Goal: Task Accomplishment & Management: Manage account settings

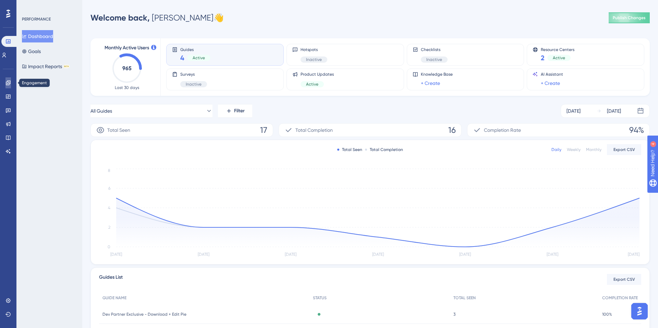
click at [11, 86] on link at bounding box center [7, 82] width 5 height 11
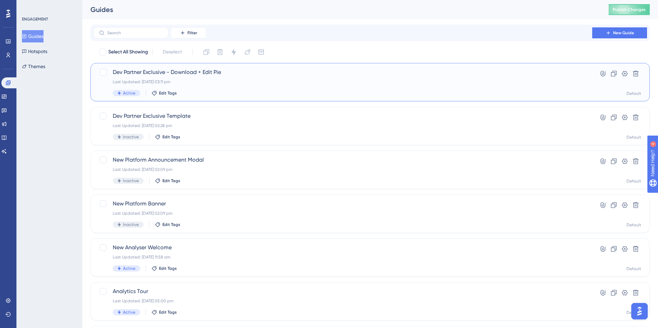
click at [228, 78] on div "Dev Partner Exclusive - Download + Edit Pie Last Updated: 11 Aug 2025 03:11 pm …" at bounding box center [343, 82] width 460 height 28
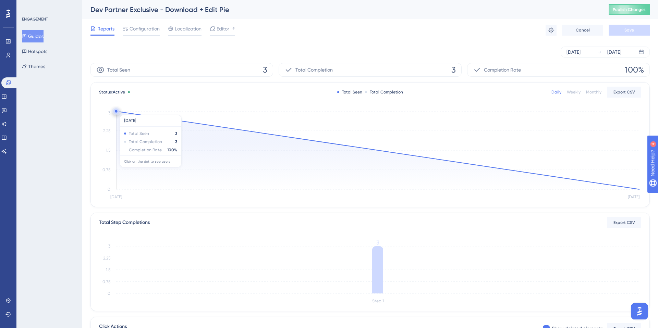
click at [116, 111] on circle at bounding box center [116, 111] width 2 height 2
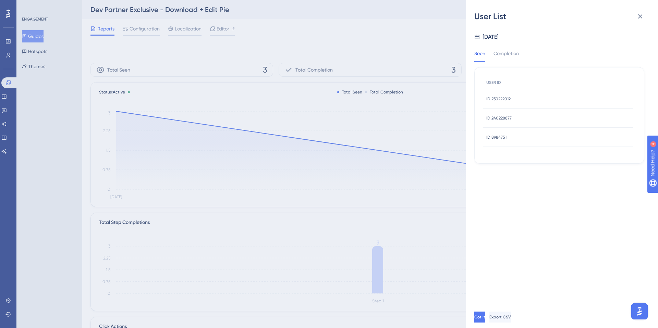
click at [509, 117] on span "ID 240228877" at bounding box center [498, 117] width 25 height 5
click at [509, 117] on div at bounding box center [559, 168] width 170 height 276
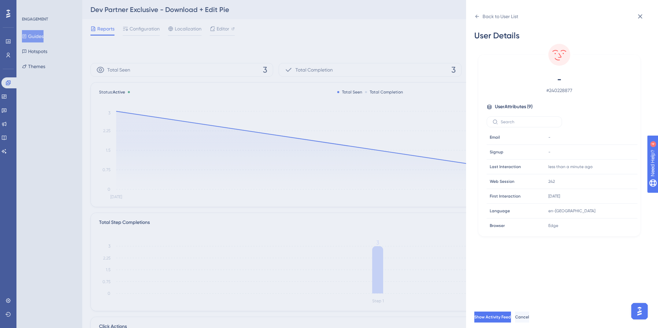
click at [565, 90] on span "# 240228877" at bounding box center [559, 90] width 121 height 8
copy span "240228877"
click at [476, 14] on icon at bounding box center [476, 16] width 5 height 5
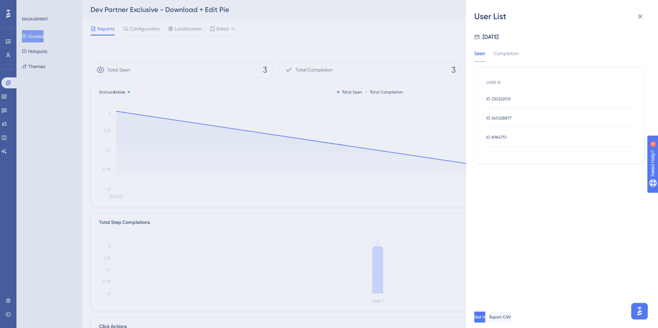
click at [502, 138] on span "ID 8984751" at bounding box center [496, 137] width 20 height 5
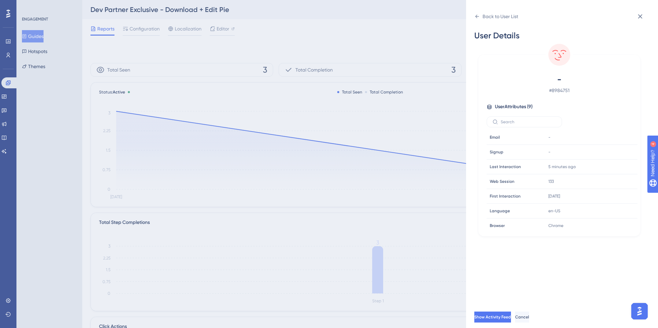
click at [557, 90] on span "# 8984751" at bounding box center [559, 90] width 121 height 8
copy span "8984751"
click at [343, 25] on div "Back to User List User Details - # 8984751 User Attributes ( 9 ) Email Email - …" at bounding box center [329, 164] width 658 height 328
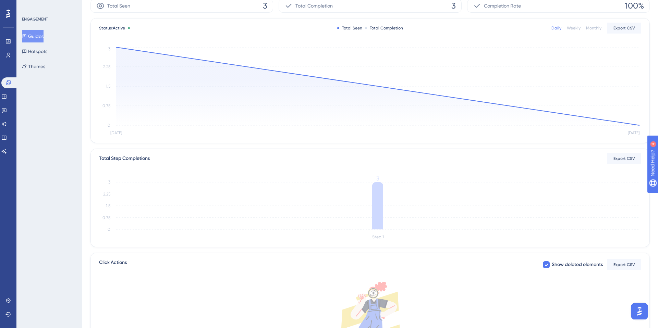
scroll to position [150, 0]
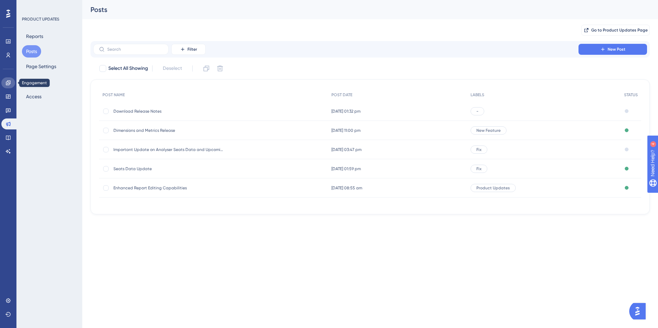
click at [8, 83] on icon at bounding box center [8, 83] width 4 height 4
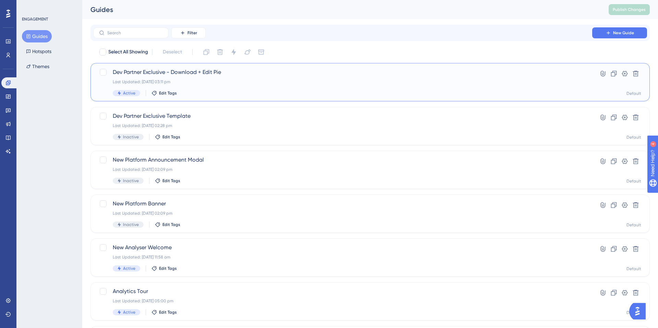
click at [229, 72] on span "Dev Partner Exclusive - Download + Edit Pie" at bounding box center [343, 72] width 460 height 8
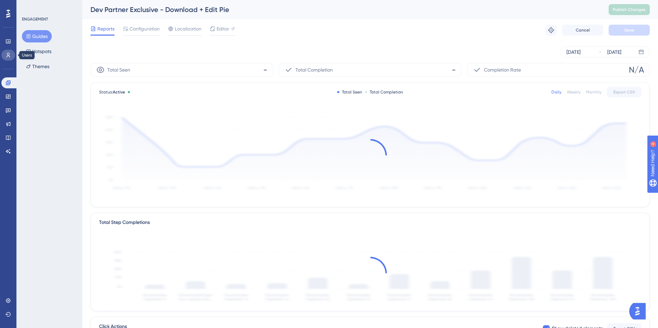
click at [9, 58] on icon at bounding box center [7, 54] width 5 height 5
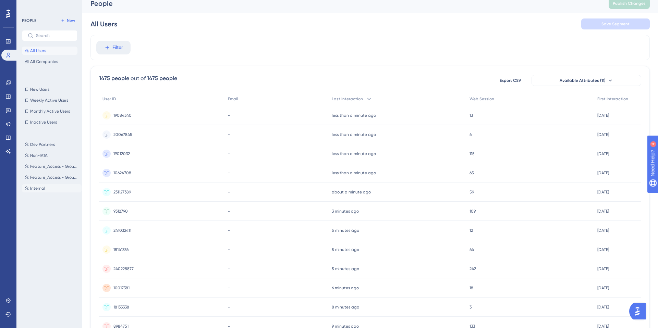
scroll to position [7, 0]
click at [45, 146] on span "Dev Partners" at bounding box center [42, 144] width 25 height 5
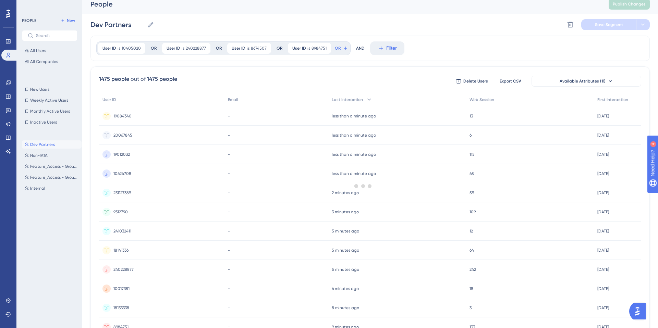
scroll to position [0, 0]
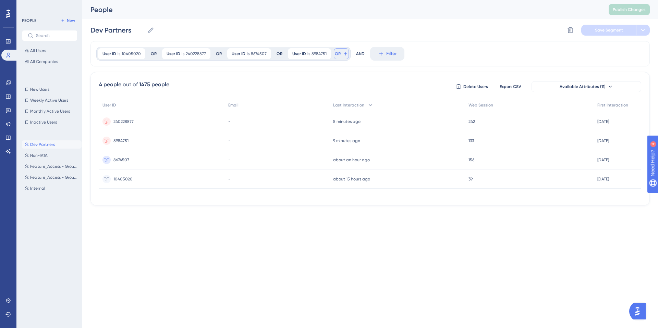
click at [343, 54] on icon at bounding box center [345, 53] width 5 height 5
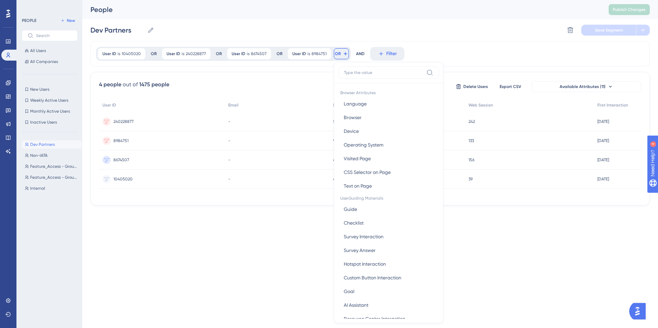
scroll to position [29, 0]
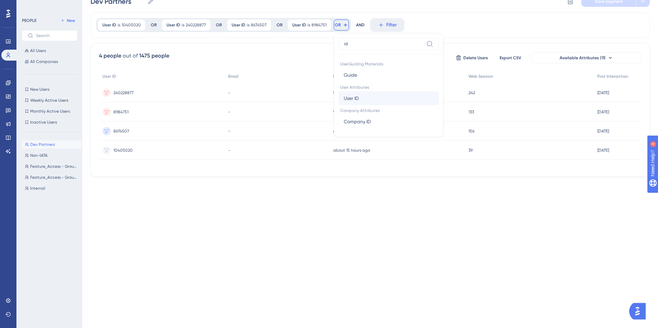
type input "id"
click at [362, 102] on button "User ID User ID" at bounding box center [388, 98] width 101 height 14
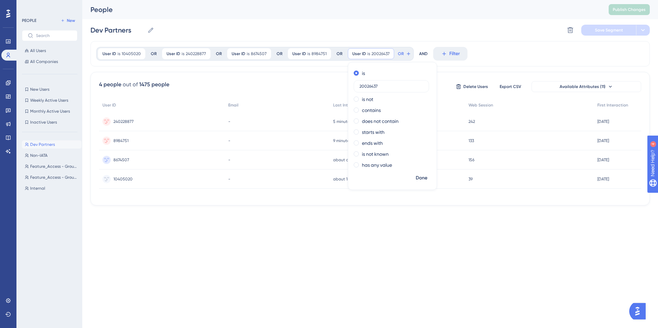
type input "20026437"
click at [426, 32] on div "Dev Partners Dev Partners Delete Segment Save Segment" at bounding box center [369, 30] width 559 height 22
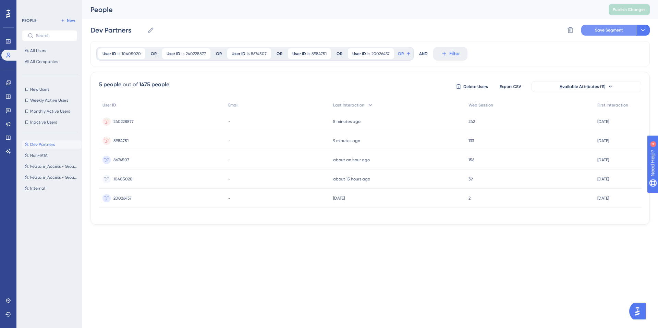
click at [606, 34] on button "Save Segment" at bounding box center [608, 30] width 55 height 11
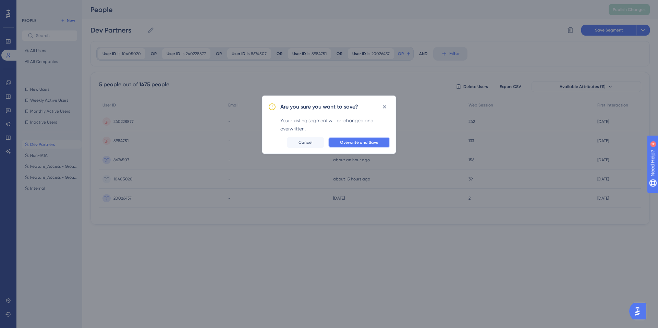
click at [350, 144] on span "Overwrite and Save" at bounding box center [359, 142] width 38 height 5
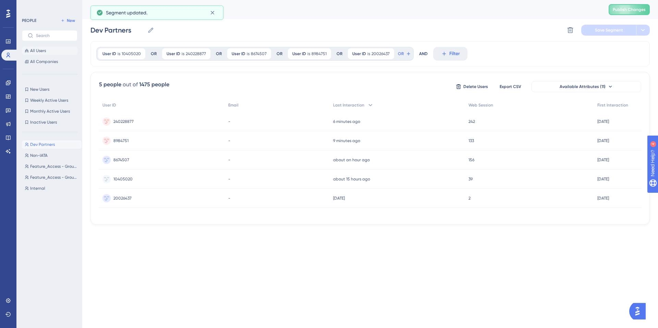
click at [33, 50] on span "All Users" at bounding box center [38, 50] width 16 height 5
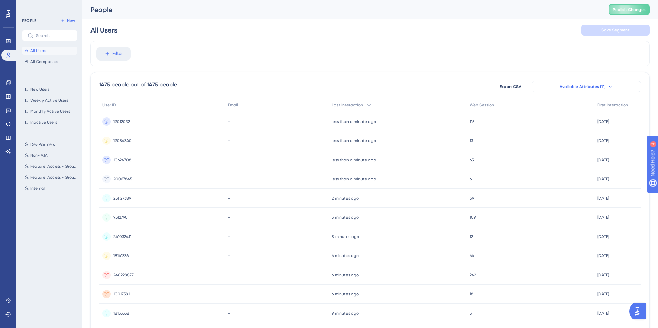
drag, startPoint x: 585, startPoint y: 80, endPoint x: 584, endPoint y: 86, distance: 5.9
click at [585, 80] on div "1475 people out of 1475 people Export CSV Available Attributes (11) User ID Ema…" at bounding box center [369, 299] width 559 height 454
click at [584, 86] on span "Available Attributes (11)" at bounding box center [583, 86] width 46 height 5
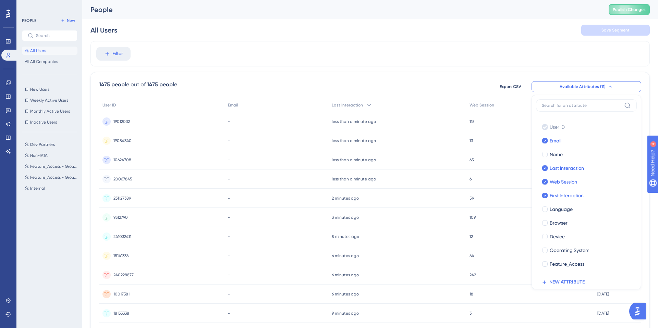
click at [209, 47] on div "Filter" at bounding box center [369, 53] width 559 height 25
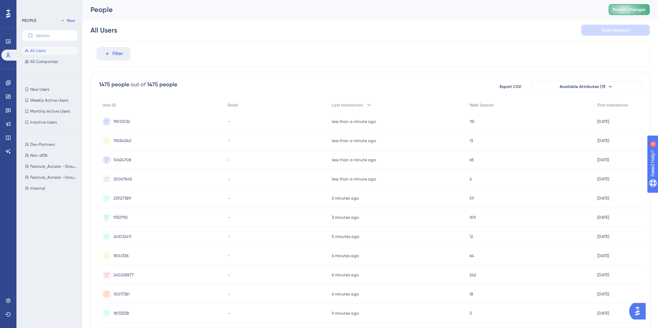
click at [634, 13] on button "Publish Changes" at bounding box center [629, 9] width 41 height 11
